Goal: Find specific page/section: Find specific page/section

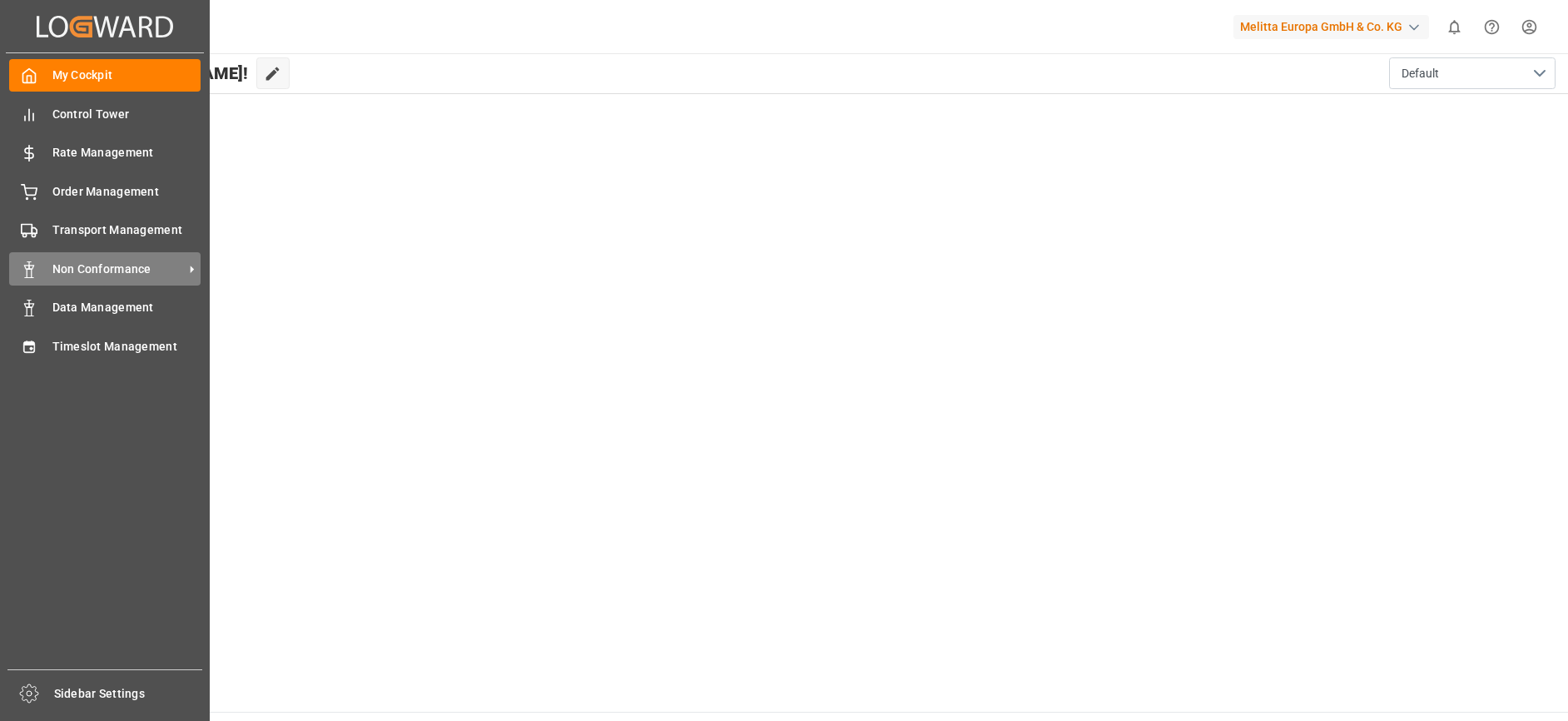
click at [94, 261] on span "Non Conformance" at bounding box center [118, 269] width 132 height 17
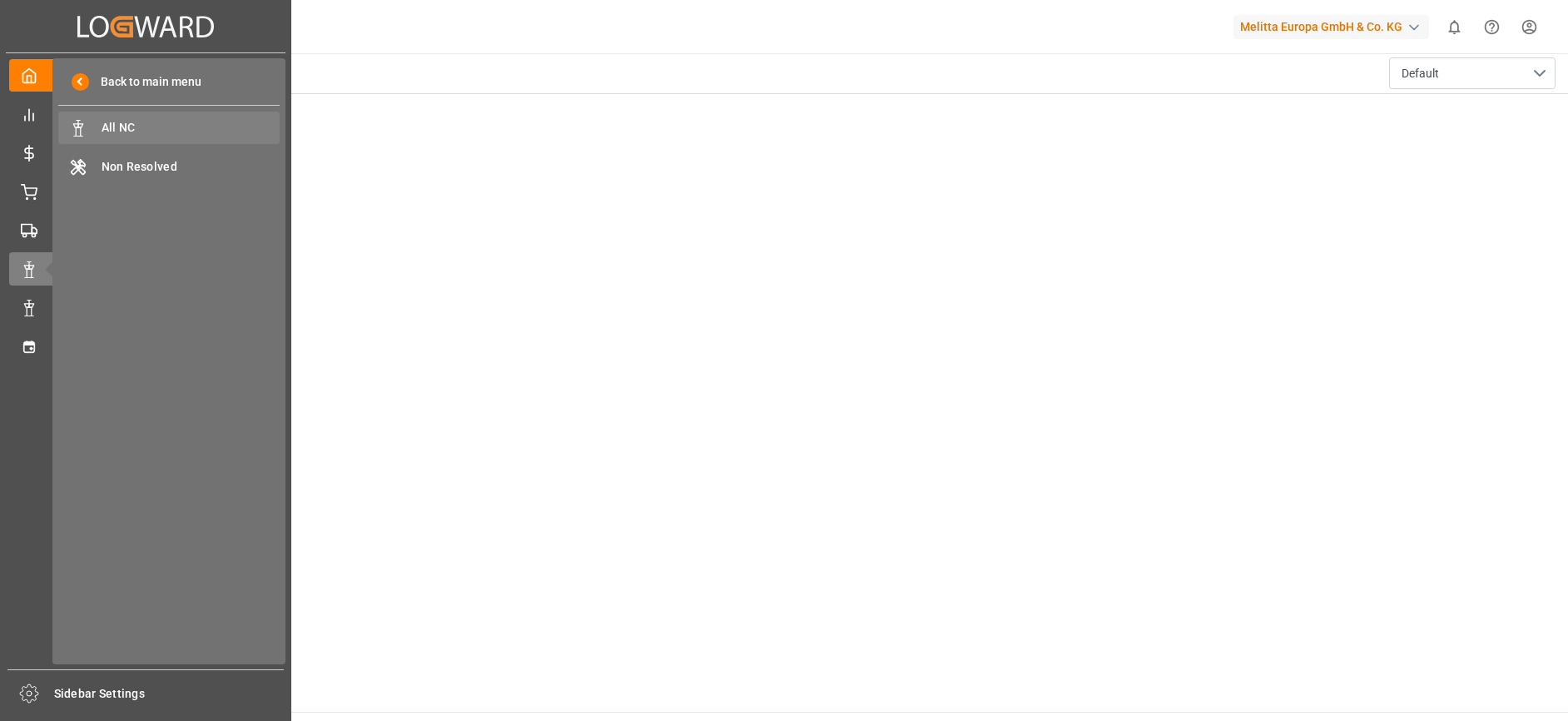
click at [143, 132] on span "All NC" at bounding box center [191, 127] width 179 height 17
